Goal: Find specific page/section: Find specific page/section

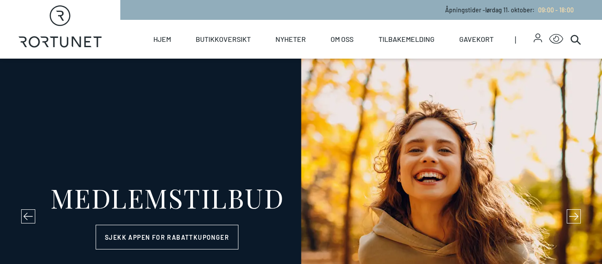
select select "NO"
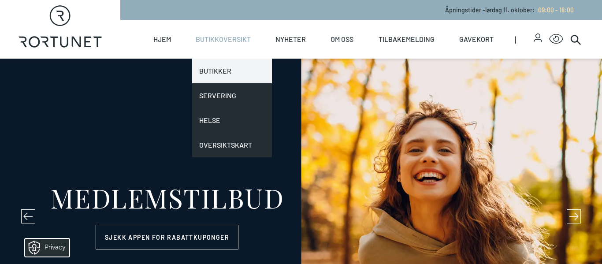
click at [212, 68] on link "Butikker" at bounding box center [232, 71] width 80 height 25
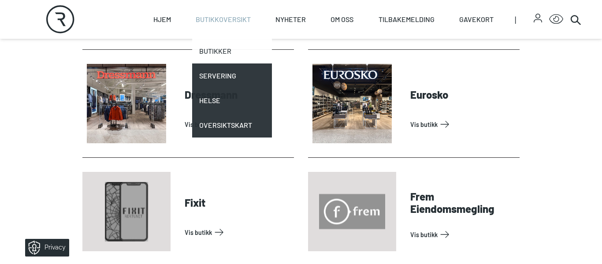
scroll to position [583, 0]
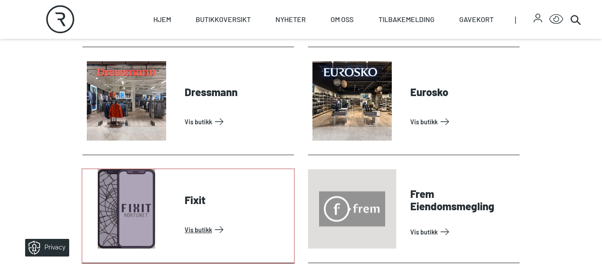
click at [199, 222] on link "Vis butikk" at bounding box center [238, 229] width 106 height 14
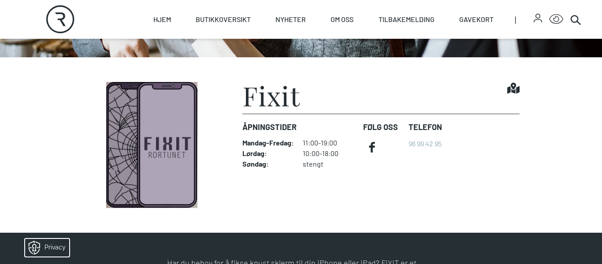
scroll to position [200, 0]
